Goal: Obtain resource: Obtain resource

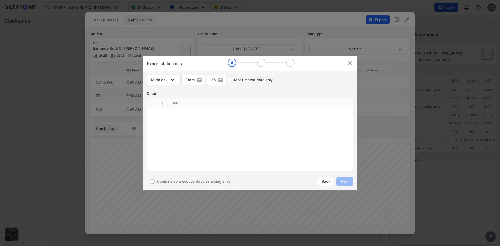
scroll to position [64, 0]
drag, startPoint x: 348, startPoint y: 64, endPoint x: 363, endPoint y: 57, distance: 16.2
click at [348, 64] on img at bounding box center [350, 63] width 6 height 6
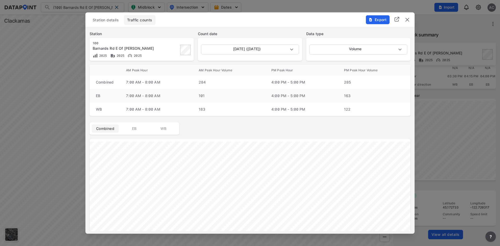
click at [406, 22] on img "delete" at bounding box center [407, 19] width 6 height 6
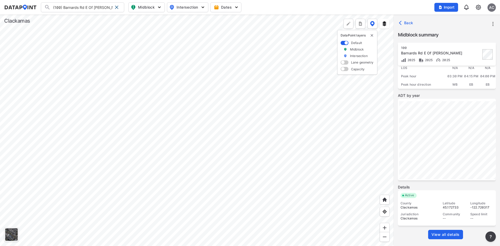
click at [90, 7] on input "(100) Barnards Rd E Of [PERSON_NAME]" at bounding box center [81, 7] width 62 height 8
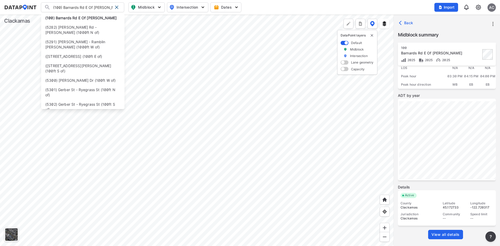
drag, startPoint x: 108, startPoint y: 8, endPoint x: 40, endPoint y: 5, distance: 68.0
click at [0, 0] on div "(100) Barnards Rd E Of [PERSON_NAME] (100) Barnards Rd E Of [PERSON_NAME] (5282…" at bounding box center [0, 0] width 0 height 0
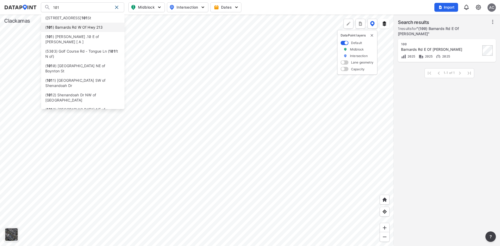
click at [73, 26] on li "( [STREET_ADDRESS]" at bounding box center [82, 27] width 83 height 9
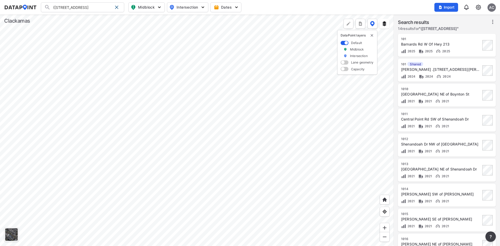
click at [458, 45] on div "Barnards Rd W Of Hwy 213" at bounding box center [441, 44] width 80 height 5
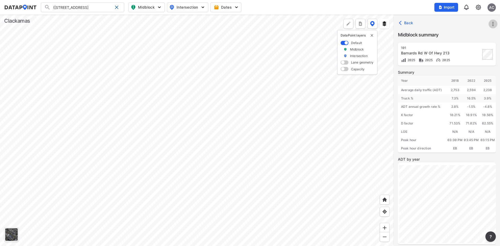
click at [494, 23] on icon "more" at bounding box center [493, 24] width 6 height 6
click at [463, 47] on li "Export" at bounding box center [471, 47] width 50 height 9
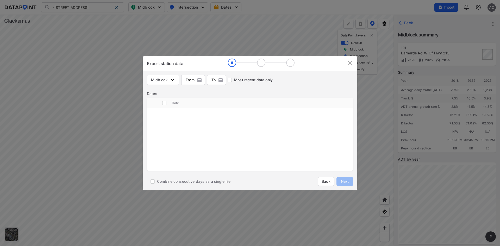
click at [350, 64] on img at bounding box center [350, 63] width 6 height 6
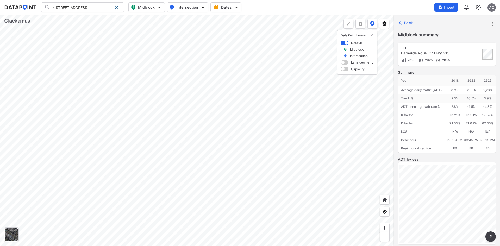
click at [99, 8] on input "([STREET_ADDRESS]" at bounding box center [81, 7] width 62 height 8
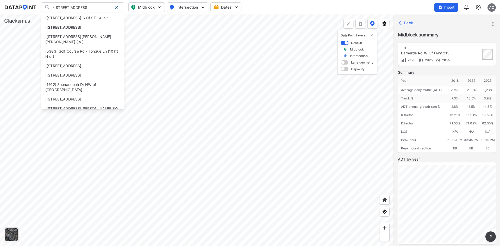
click at [99, 8] on input "([STREET_ADDRESS]" at bounding box center [81, 7] width 62 height 8
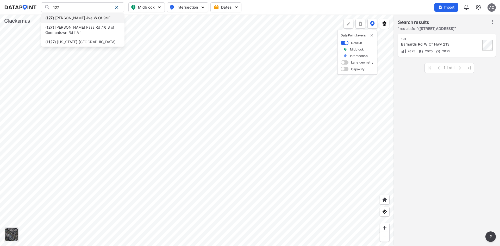
click at [99, 15] on li "( 127 ) [PERSON_NAME] Ave W Of 99E" at bounding box center [82, 17] width 83 height 9
type input "(127) [PERSON_NAME] Ave W Of 99E"
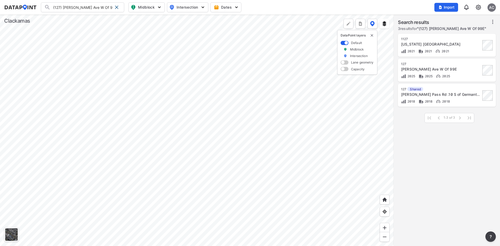
click at [463, 71] on div "[PERSON_NAME] Ave W Of 99E" at bounding box center [441, 69] width 80 height 5
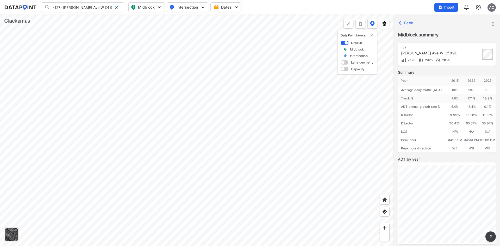
click at [492, 24] on icon "more" at bounding box center [493, 24] width 6 height 6
click at [467, 47] on li "Export" at bounding box center [471, 47] width 50 height 9
